Goal: Information Seeking & Learning: Check status

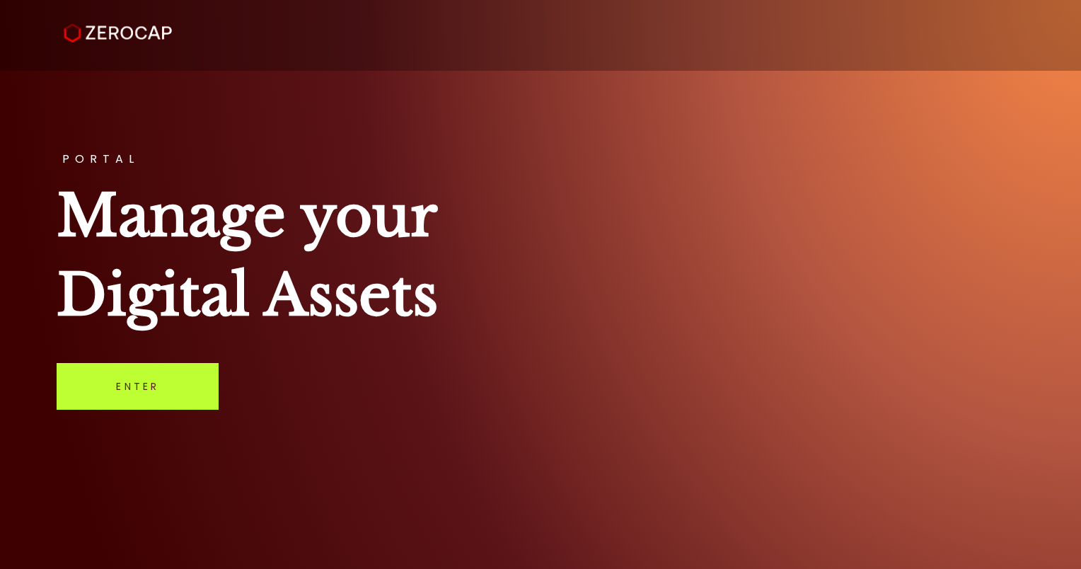
click at [178, 386] on link "Enter" at bounding box center [138, 386] width 162 height 47
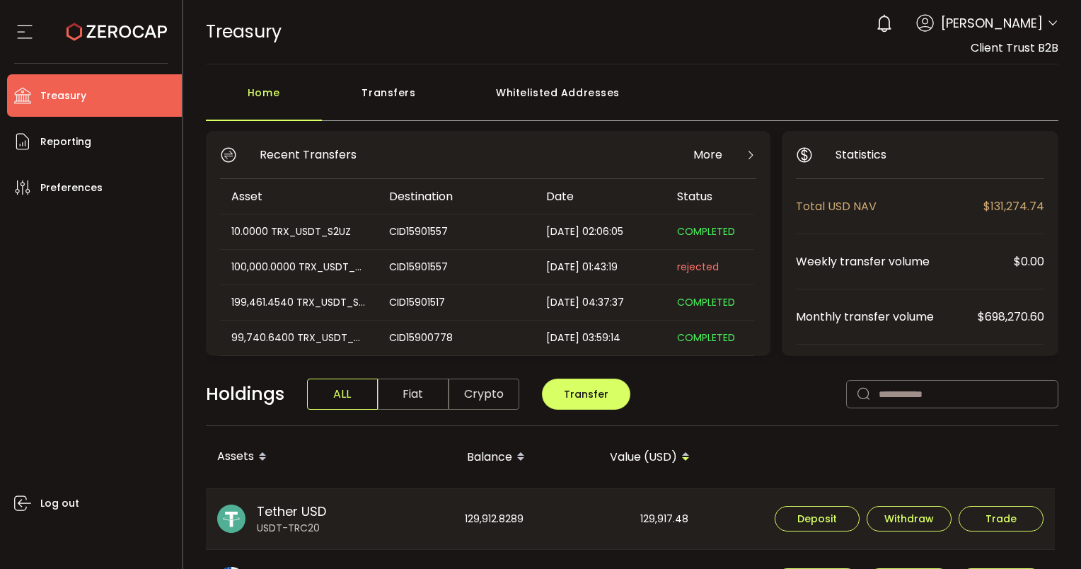
scroll to position [283, 0]
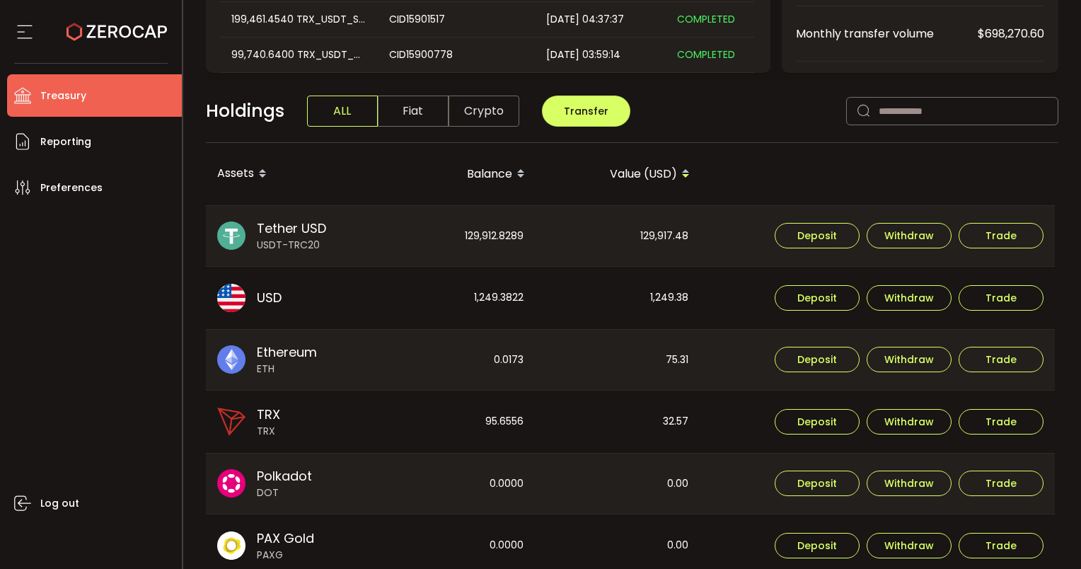
click at [482, 238] on div "129,912.8289" at bounding box center [452, 236] width 163 height 61
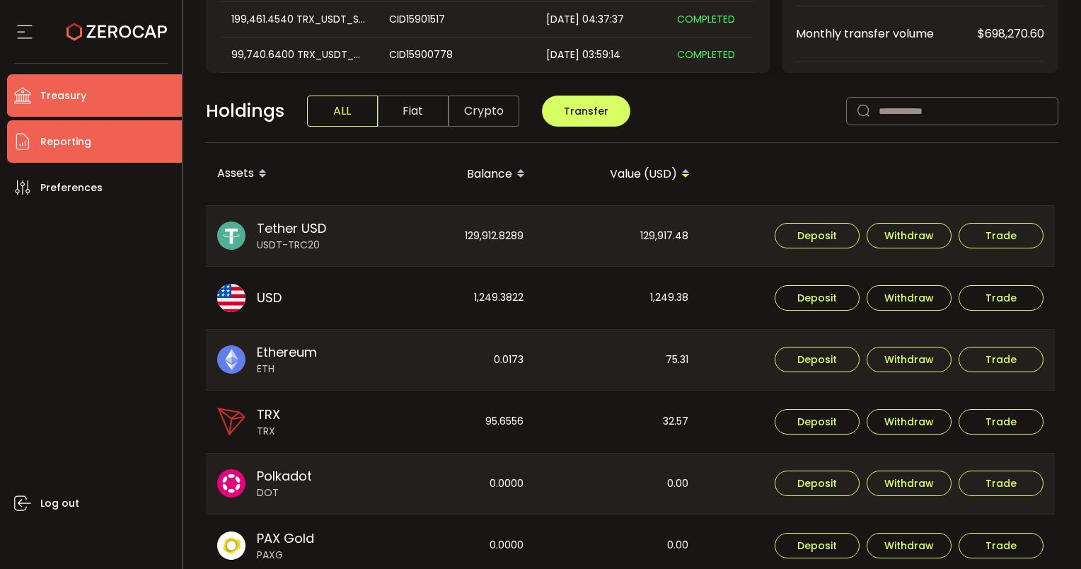
click at [47, 132] on span "Reporting" at bounding box center [65, 142] width 51 height 21
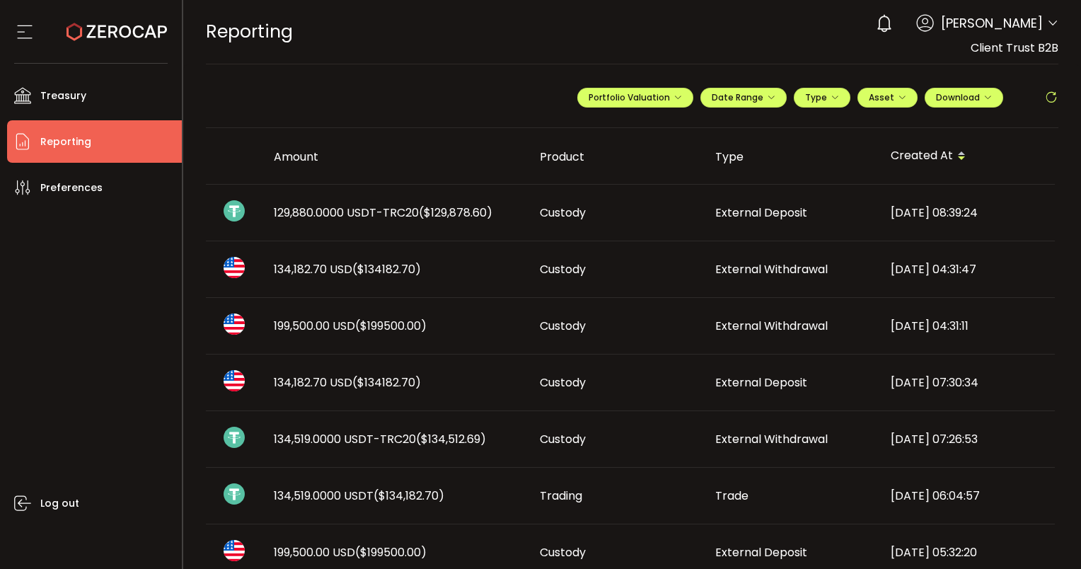
click at [415, 209] on span "129,880.0000 USDT-TRC20 ($129,878.60)" at bounding box center [383, 212] width 219 height 16
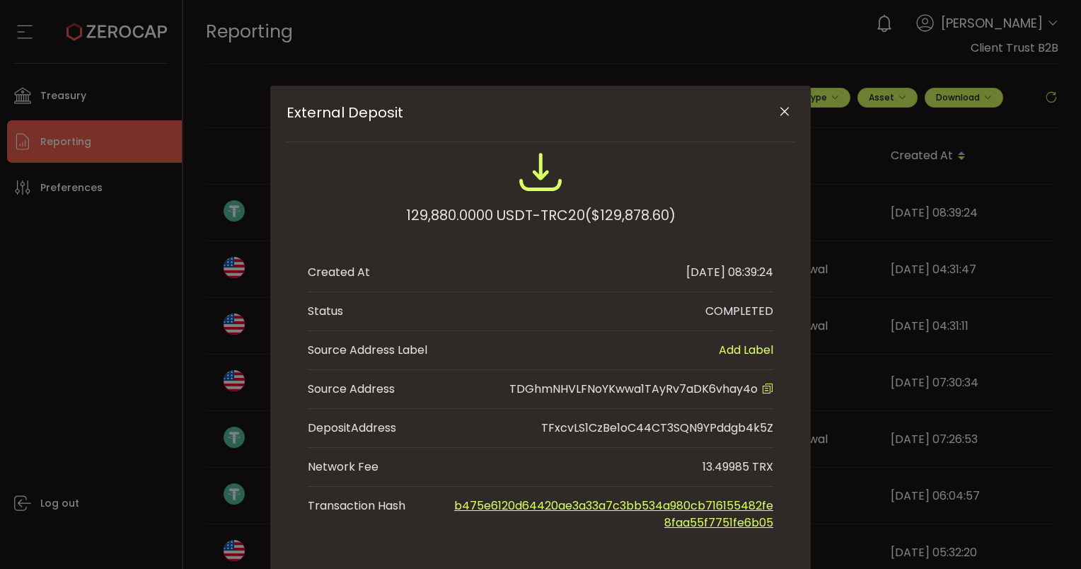
click at [661, 388] on span "TDGhmNHVLFNoYKwwa1TAyRv7aDK6vhay4o" at bounding box center [633, 389] width 248 height 16
click at [137, 290] on div "External Deposit 129,880.0000 USDT-TRC20 ($129,878.60) Created At [DATE] 08:39:…" at bounding box center [540, 284] width 1081 height 569
click at [575, 390] on span "TDGhmNHVLFNoYKwwa1TAyRv7aDK6vhay4o" at bounding box center [633, 389] width 248 height 16
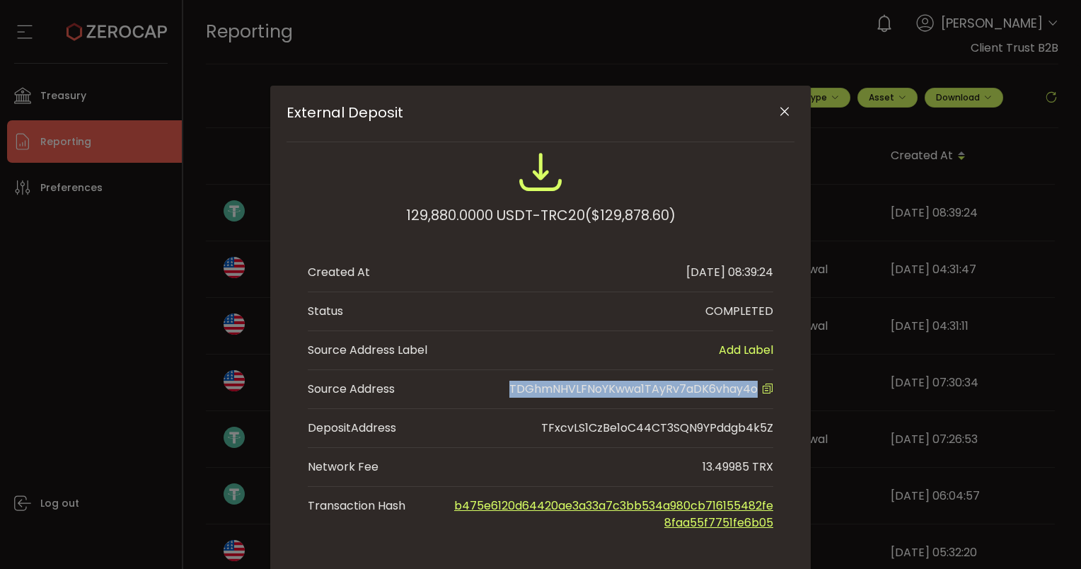
copy span "TDGhmNHVLFNoYKwwa1TAyRv7aDK6vhay4o"
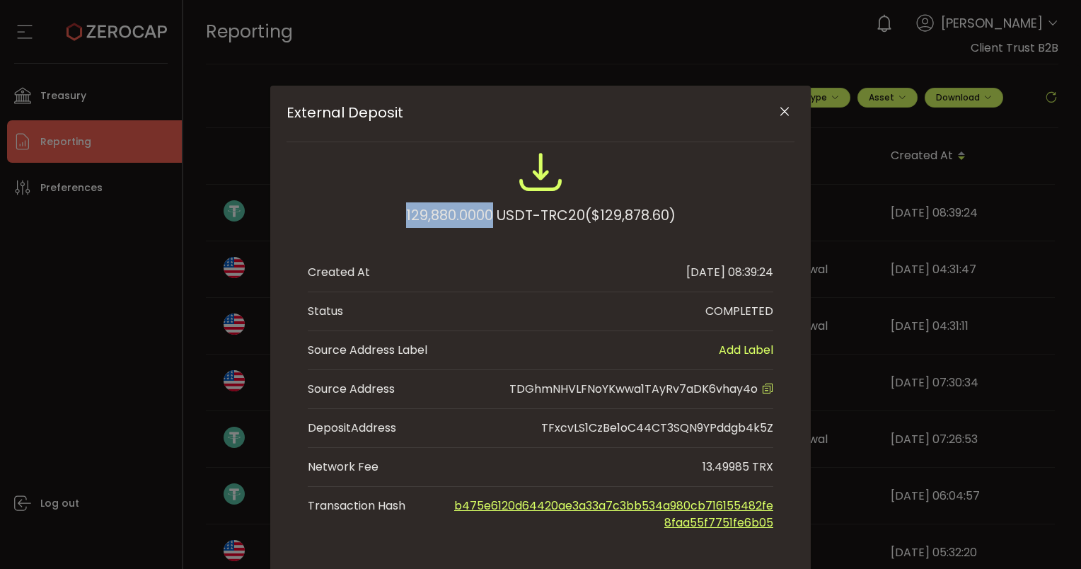
drag, startPoint x: 487, startPoint y: 212, endPoint x: 398, endPoint y: 217, distance: 90.0
click at [378, 208] on div "129,880.0000 USDT-TRC20 ($129,878.60)" at bounding box center [540, 195] width 465 height 93
copy div "129,880.0000"
click at [784, 114] on icon "Close" at bounding box center [784, 112] width 14 height 14
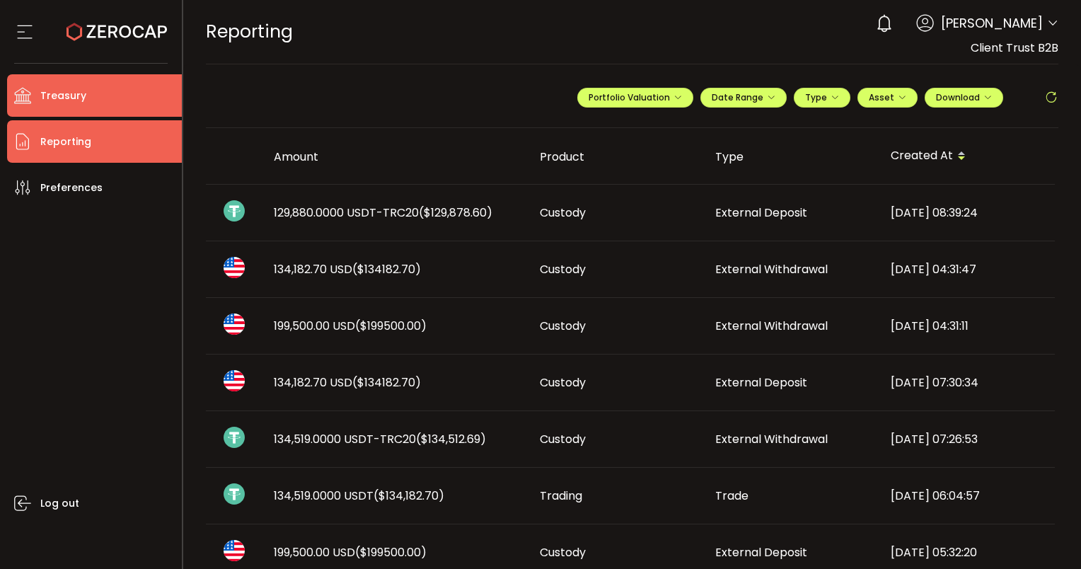
click at [74, 100] on span "Treasury" at bounding box center [63, 96] width 46 height 21
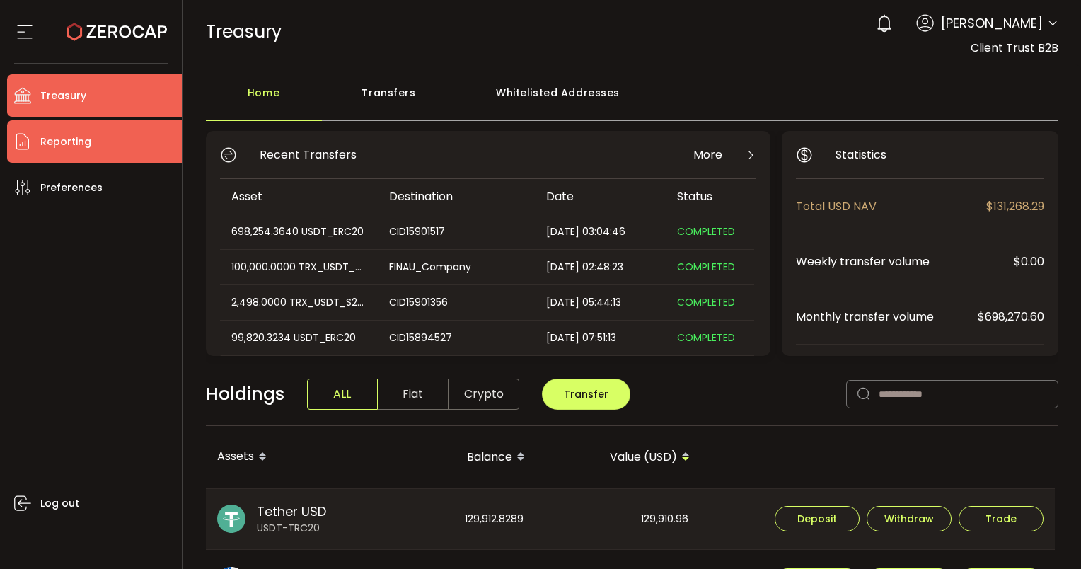
click at [91, 150] on li "Reporting" at bounding box center [94, 141] width 175 height 42
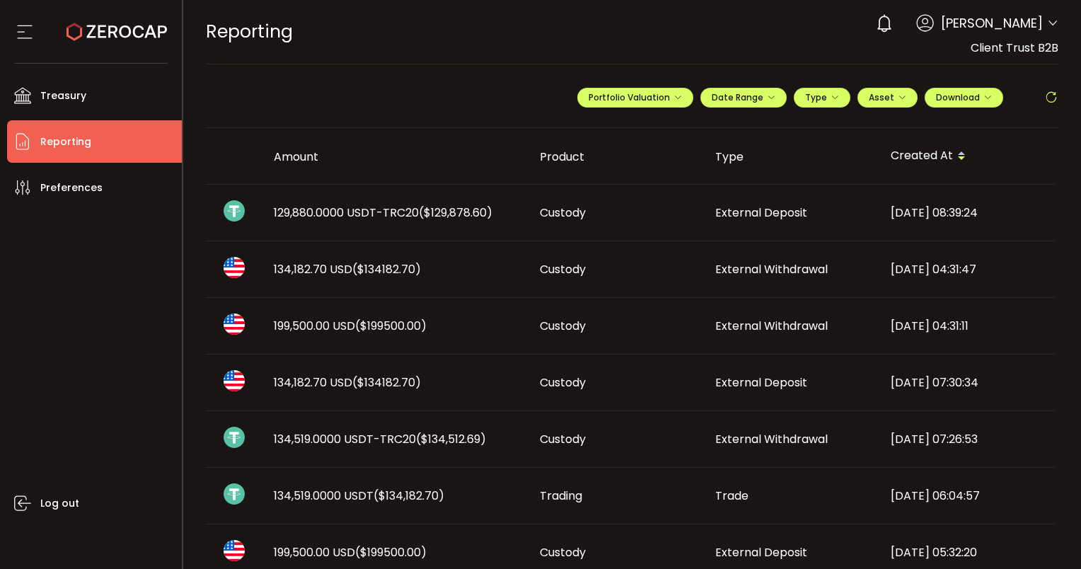
click at [481, 214] on span "($129,878.60)" at bounding box center [456, 212] width 74 height 16
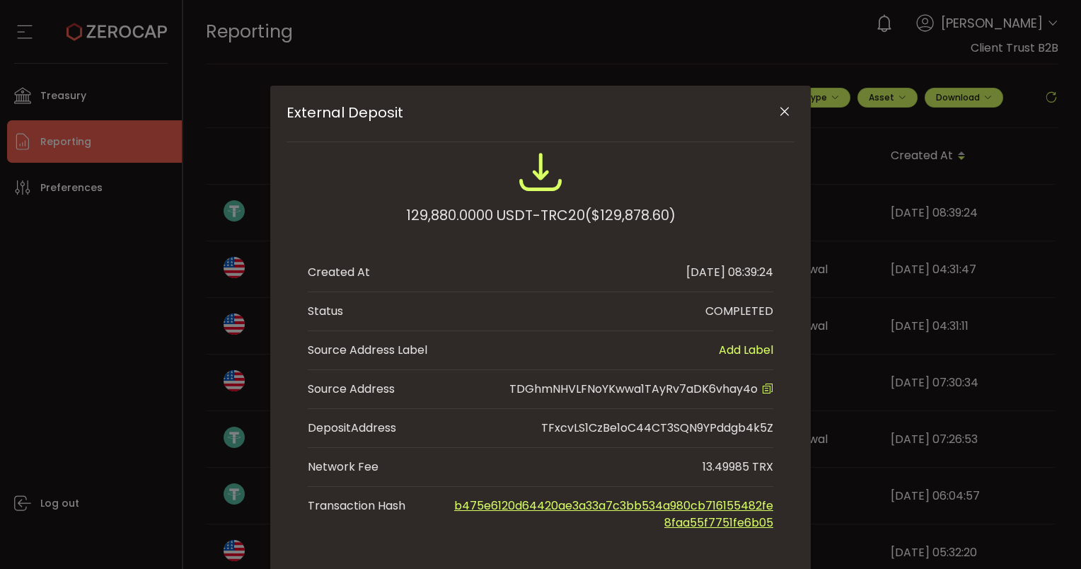
click at [781, 116] on icon "Close" at bounding box center [784, 112] width 14 height 14
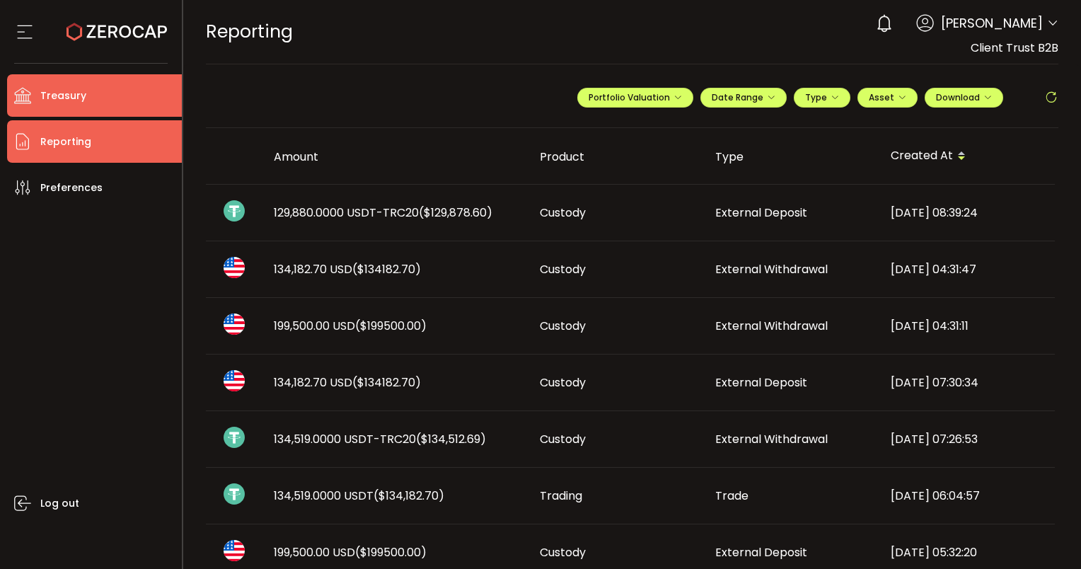
click at [147, 94] on li "Treasury" at bounding box center [94, 95] width 175 height 42
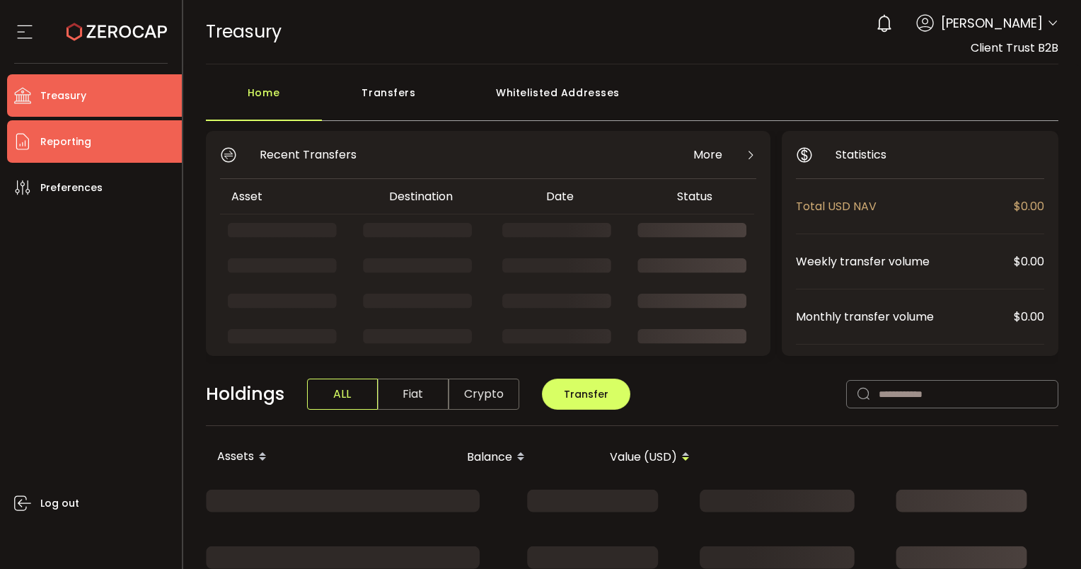
click at [130, 134] on li "Reporting" at bounding box center [94, 141] width 175 height 42
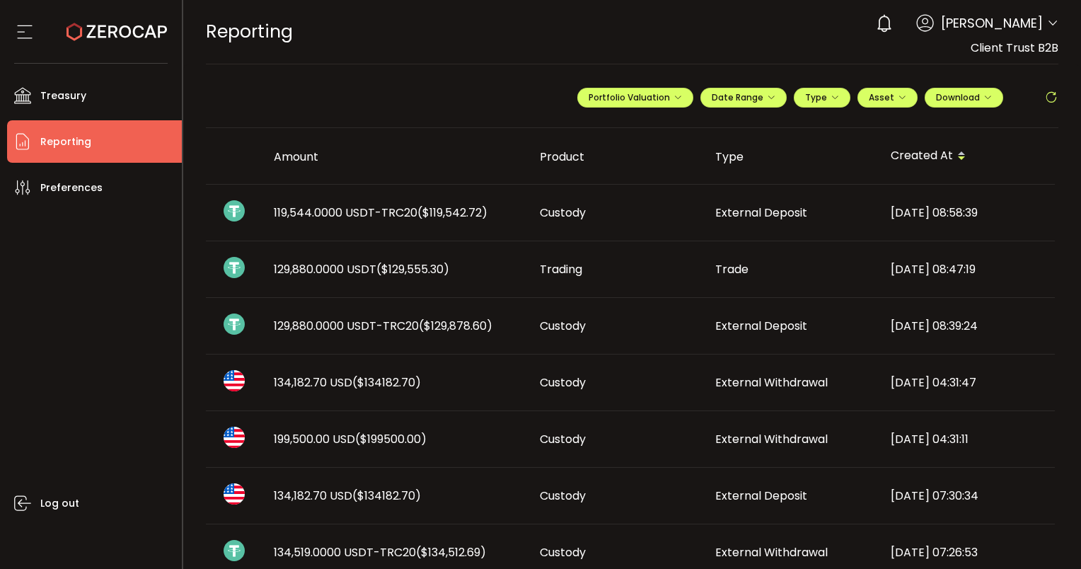
click at [446, 204] on span "($119,542.72)" at bounding box center [452, 212] width 70 height 16
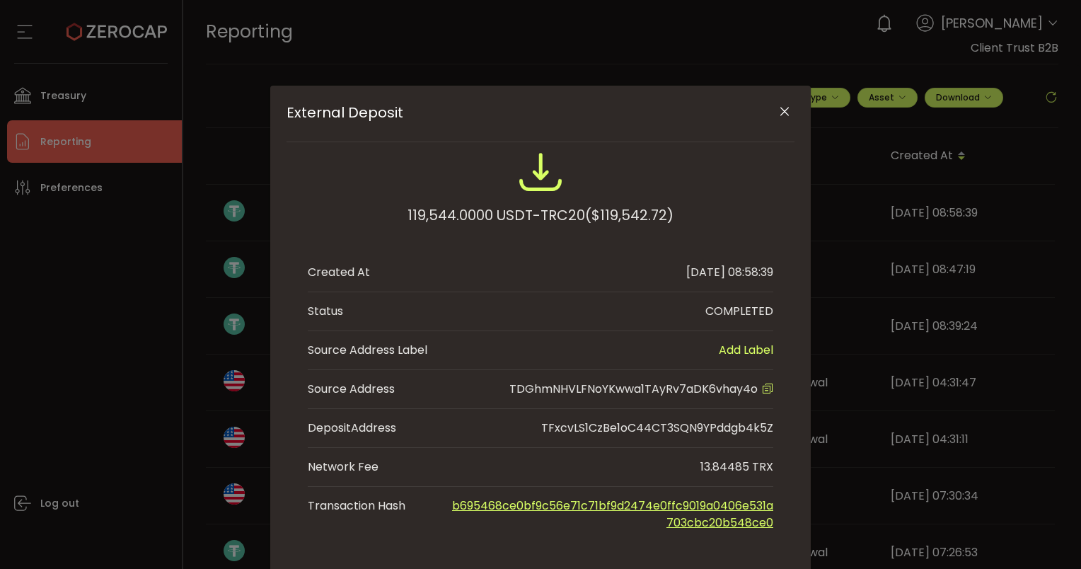
click at [736, 379] on li "Source Address TDGhmNHVLFNoYKwwa1TAyRv7aDK6vhay4o" at bounding box center [540, 389] width 465 height 39
copy span "TDGhmNHVLFNoYKwwa1TAyRv7aDK6vhay4o"
click at [6, 294] on div "External Deposit 119,544.0000 USDT-TRC20 ($119,542.72) Created At [DATE] 08:58:…" at bounding box center [540, 284] width 1081 height 569
drag, startPoint x: 492, startPoint y: 212, endPoint x: 401, endPoint y: 211, distance: 90.6
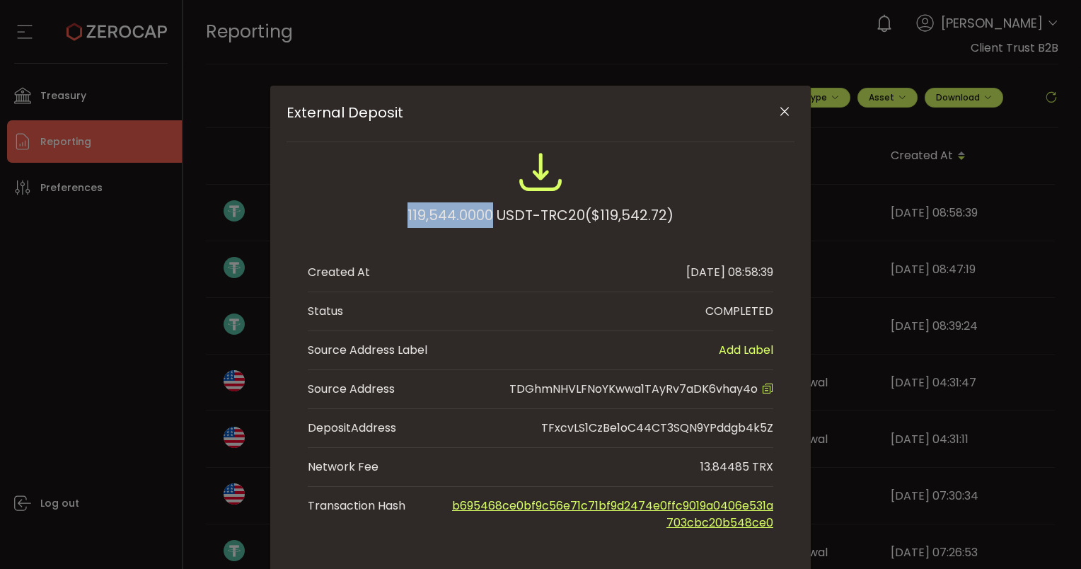
click at [401, 211] on div "119,544.0000 USDT-TRC20 ($119,542.72)" at bounding box center [540, 195] width 465 height 93
copy div "119,544.0000"
click at [782, 113] on icon "Close" at bounding box center [784, 112] width 14 height 14
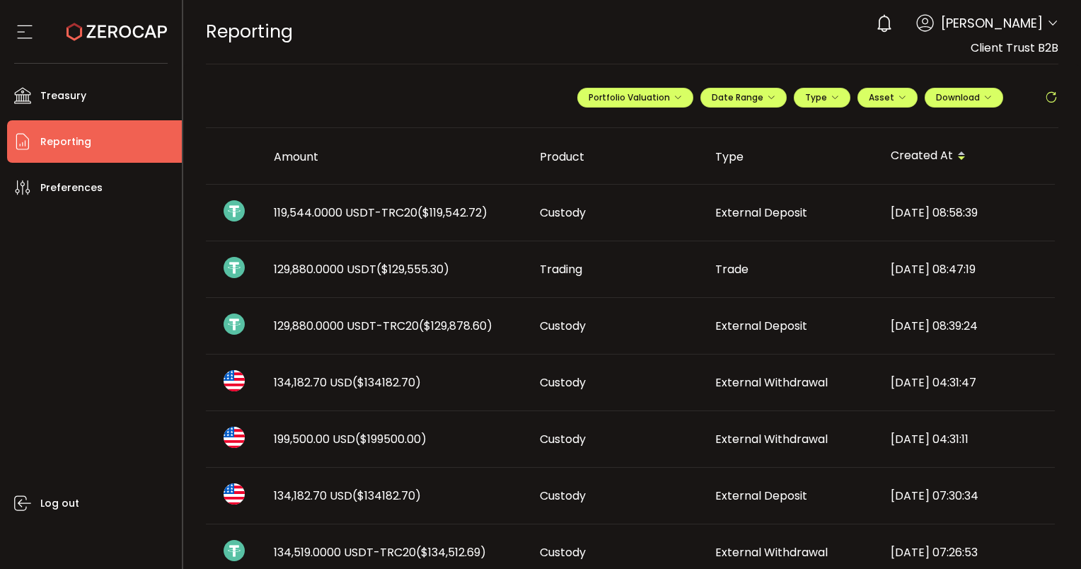
click at [388, 218] on span "119,544.0000 USDT-TRC20 ($119,542.72)" at bounding box center [381, 212] width 214 height 16
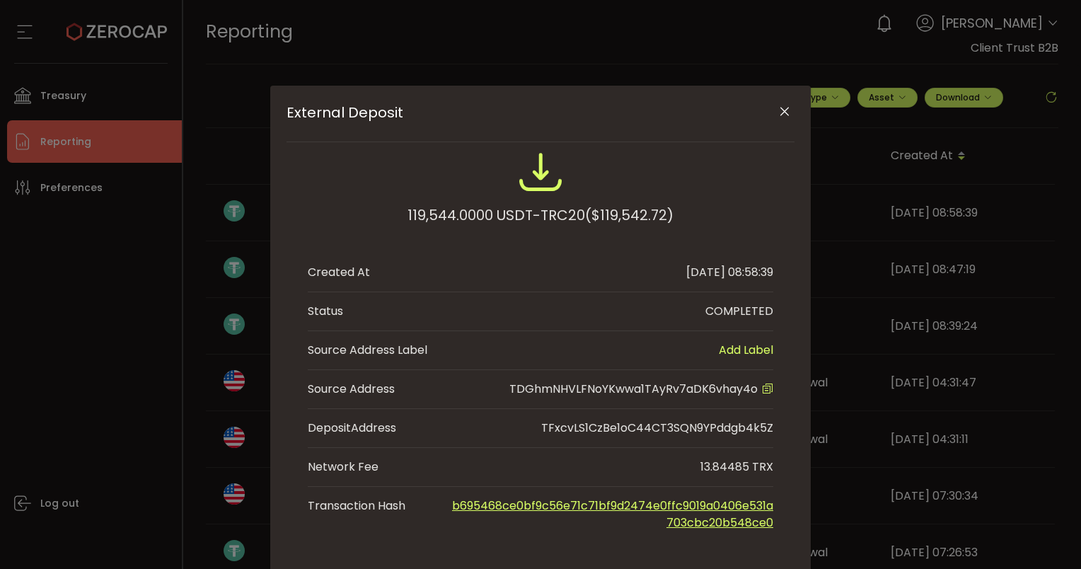
click at [786, 112] on icon "Close" at bounding box center [784, 112] width 14 height 14
